Goal: Task Accomplishment & Management: Complete application form

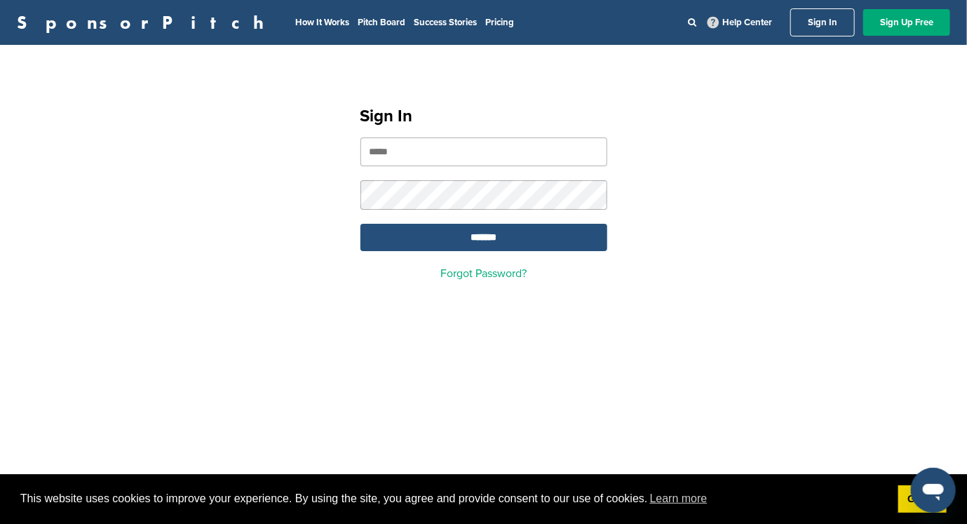
type input "**********"
click at [461, 230] on input "*******" at bounding box center [484, 237] width 247 height 27
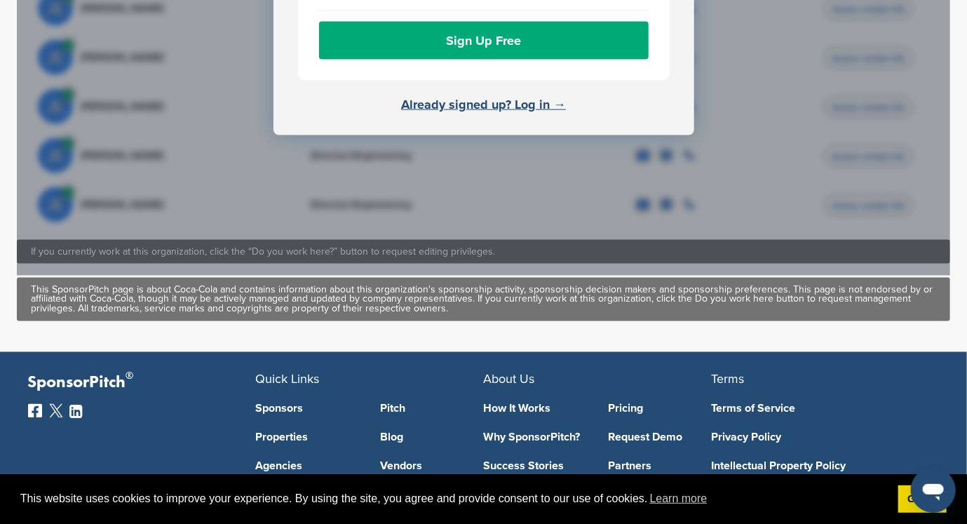
scroll to position [882, 0]
